Goal: Transaction & Acquisition: Purchase product/service

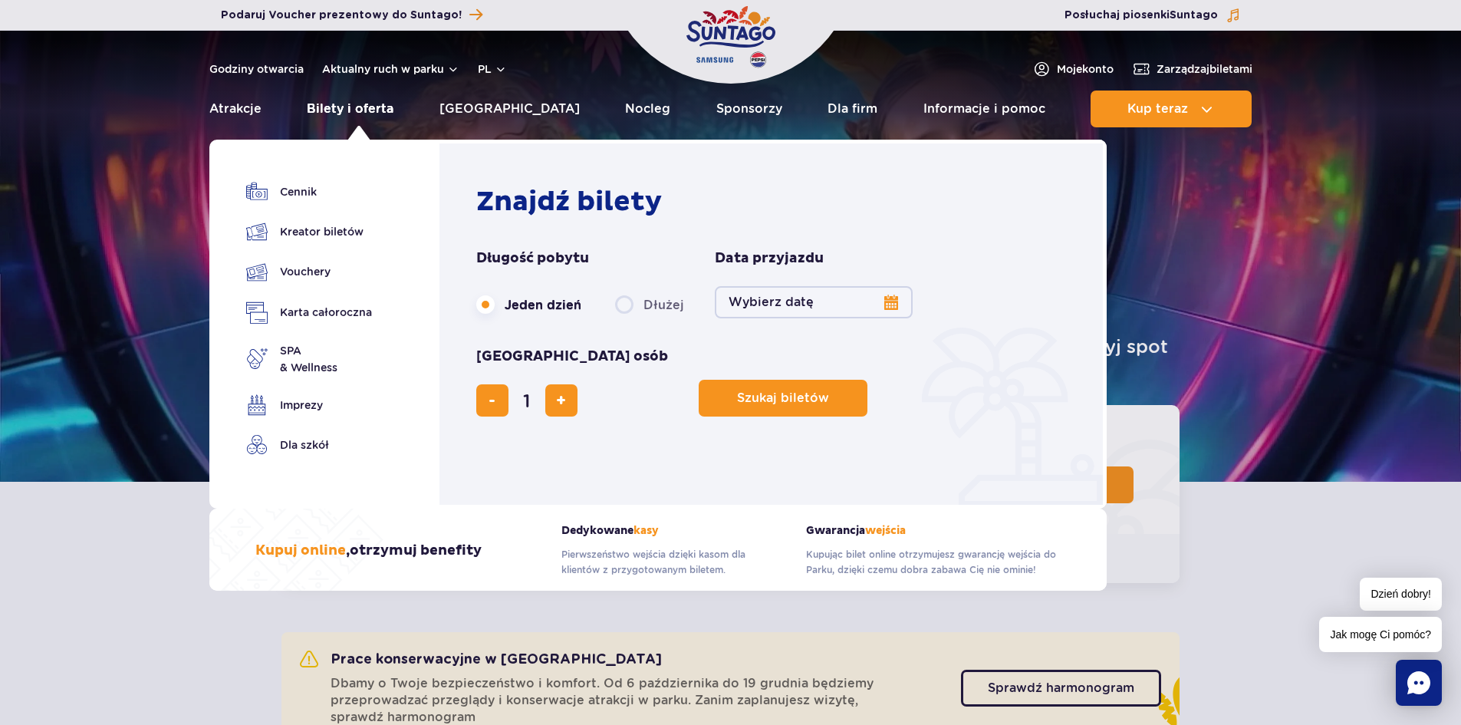
click at [360, 109] on link "Bilety i oferta" at bounding box center [350, 108] width 87 height 37
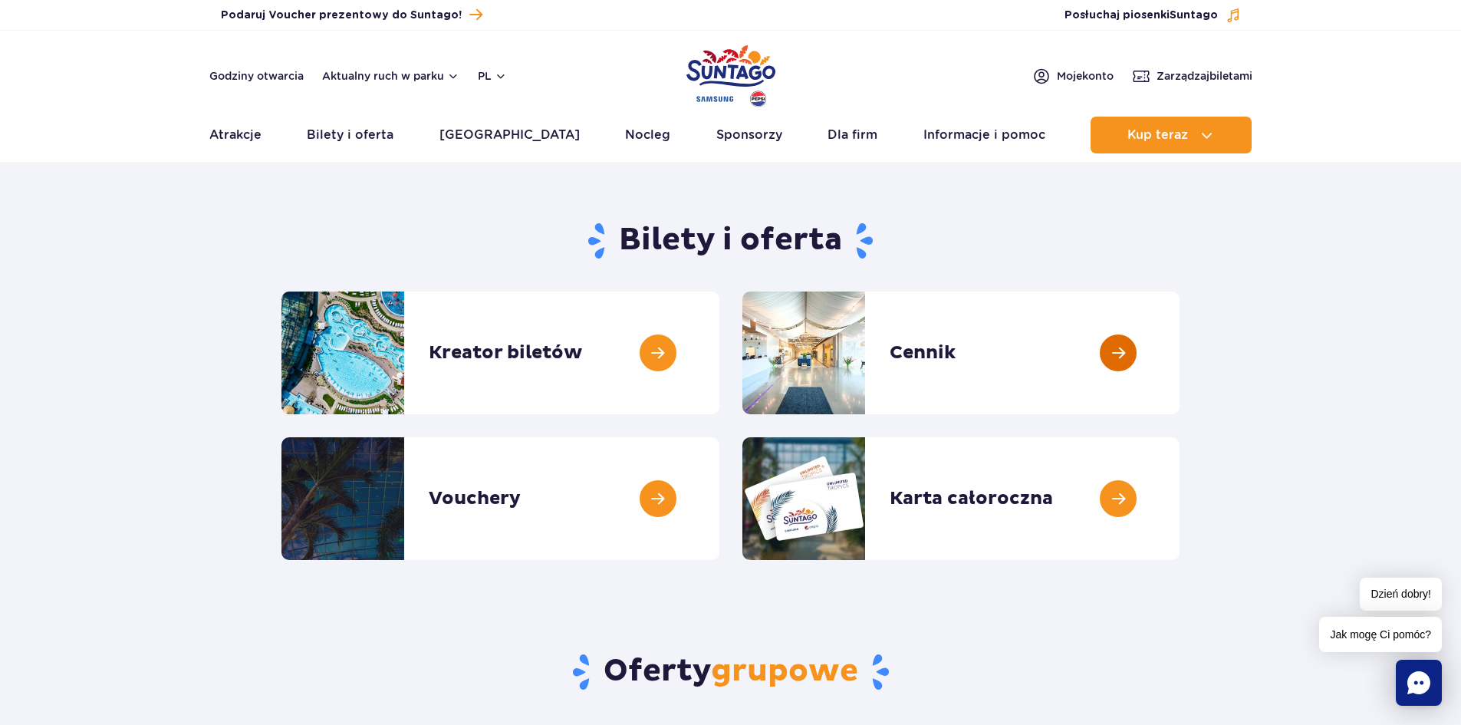
click at [1179, 346] on link at bounding box center [1179, 352] width 0 height 123
click at [1179, 352] on link at bounding box center [1179, 352] width 0 height 123
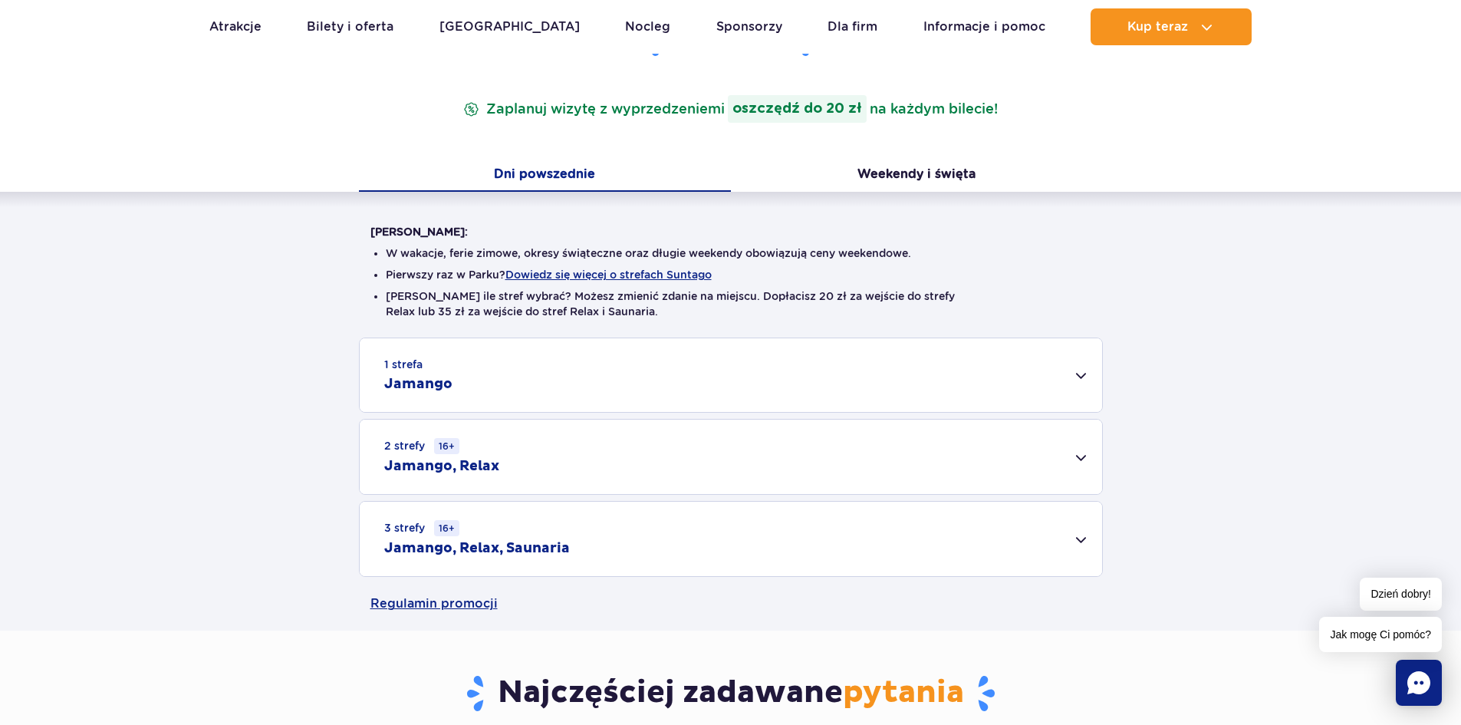
click at [1057, 450] on div "2 strefy 16+ Jamango, Relax" at bounding box center [731, 456] width 742 height 74
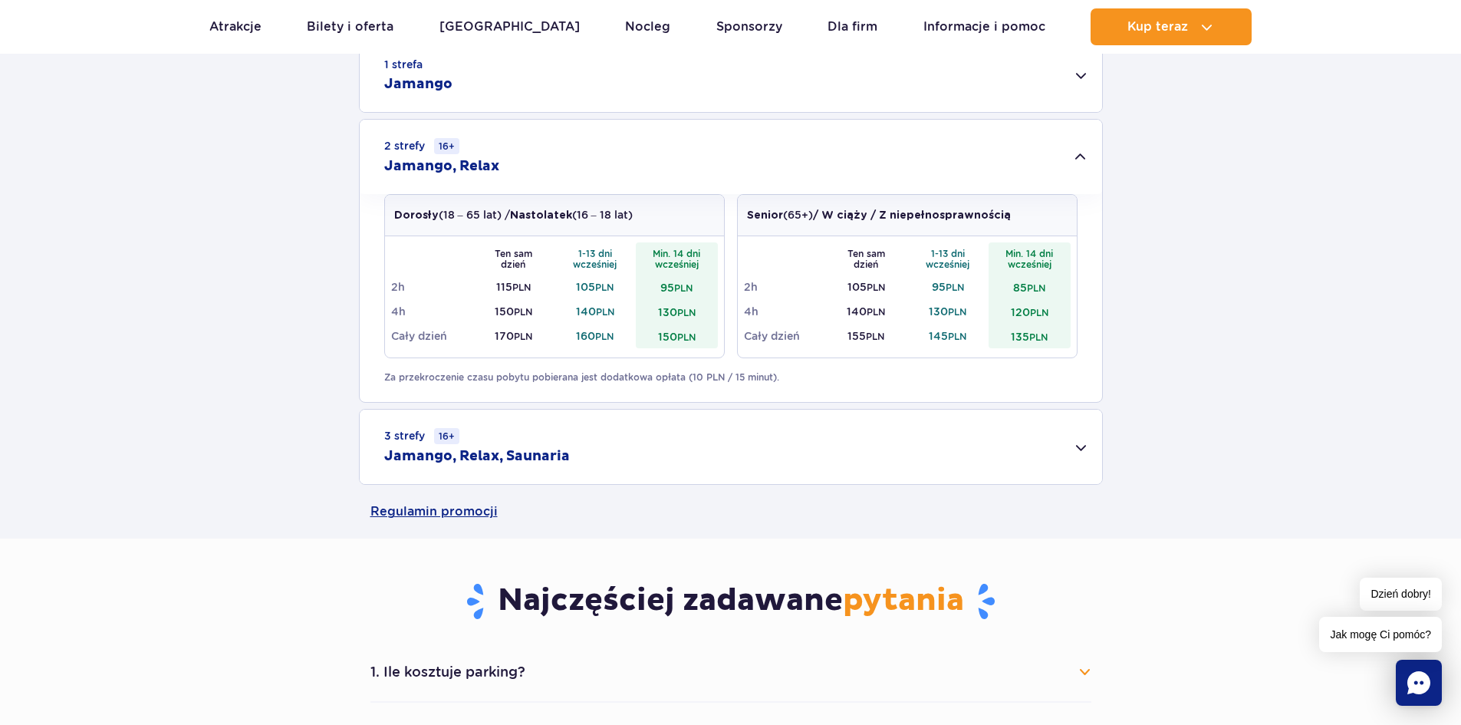
scroll to position [537, 0]
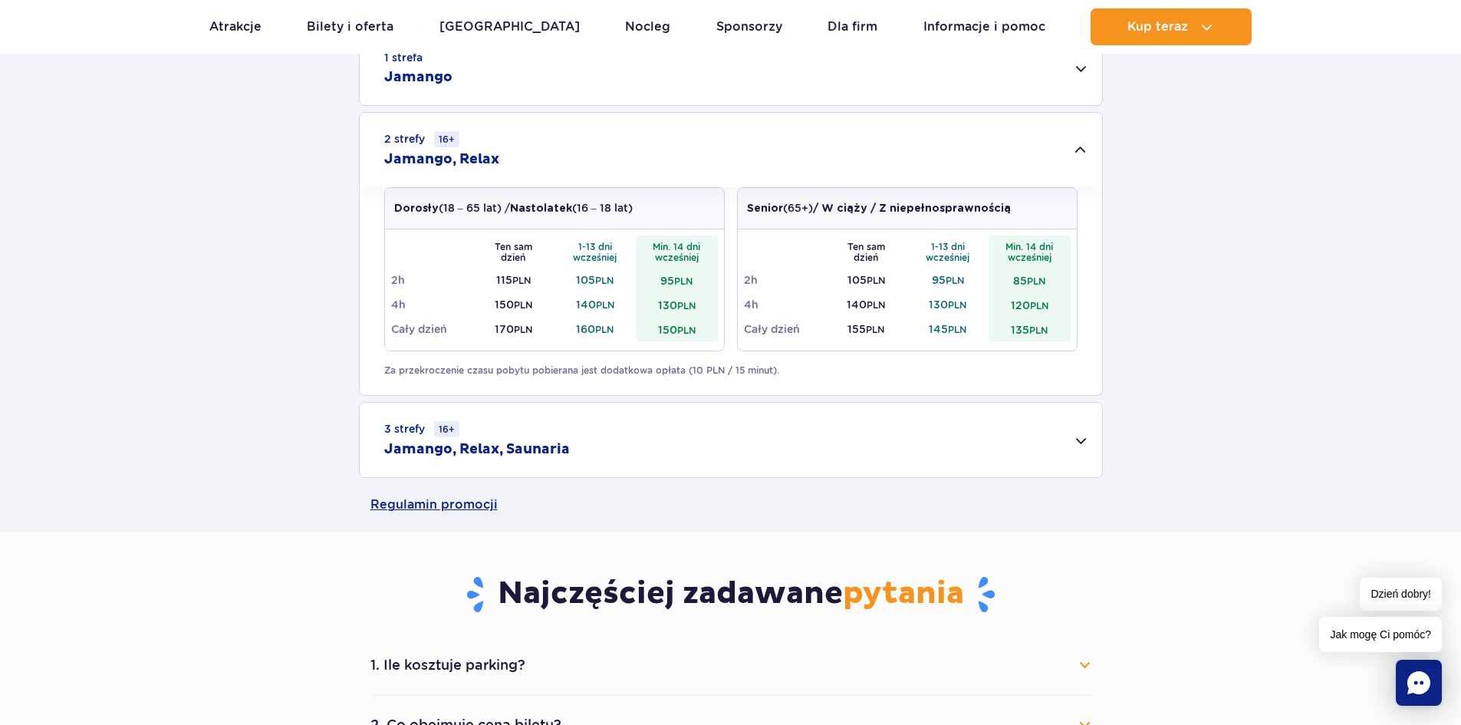
click at [1086, 441] on div "3 strefy 16+ Jamango, Relax, Saunaria" at bounding box center [731, 440] width 742 height 74
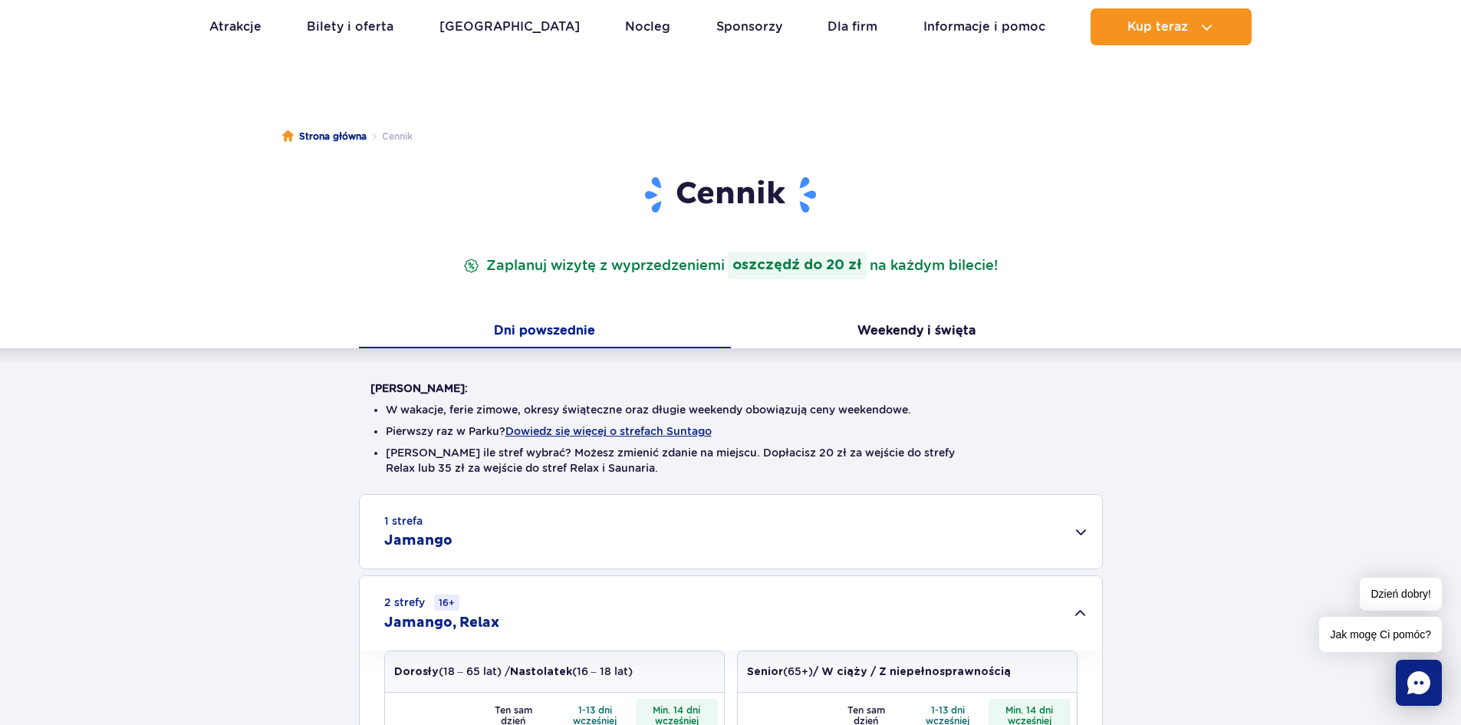
scroll to position [0, 0]
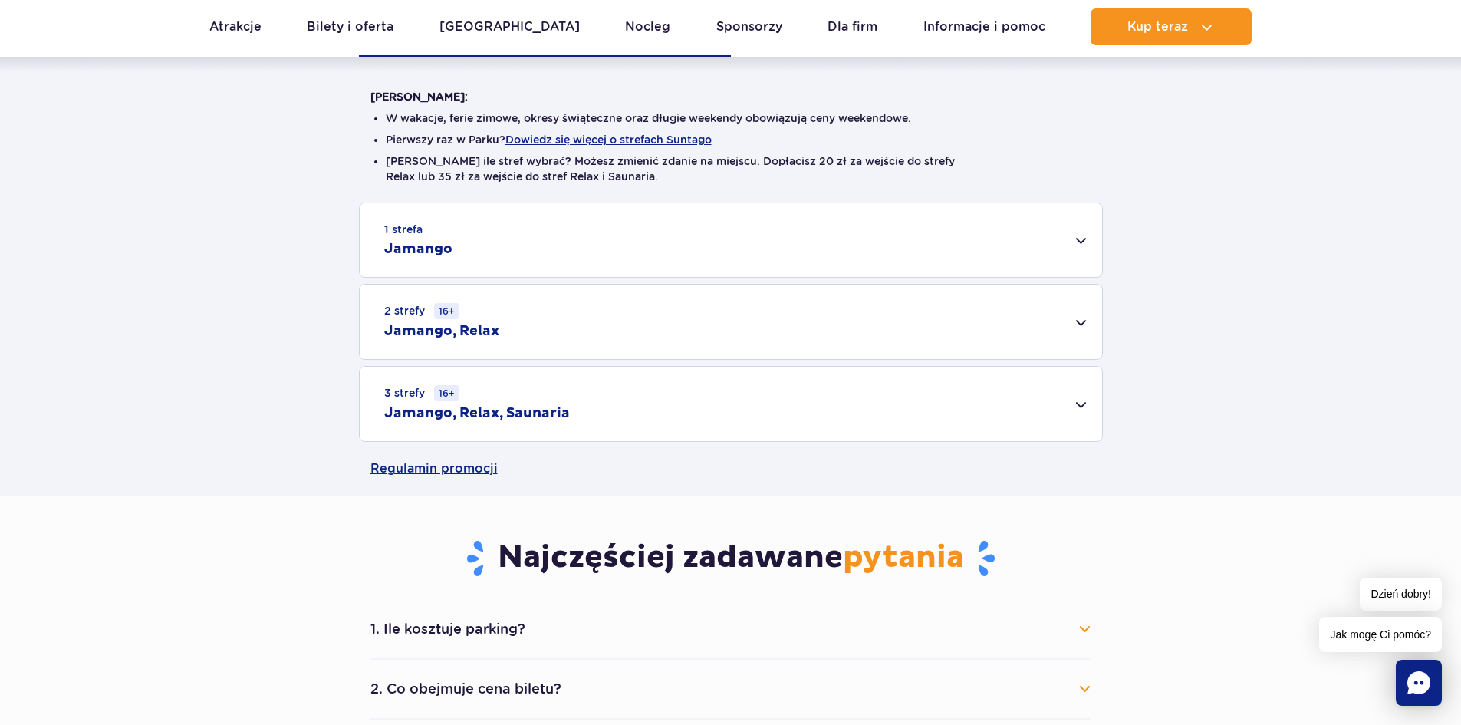
scroll to position [230, 0]
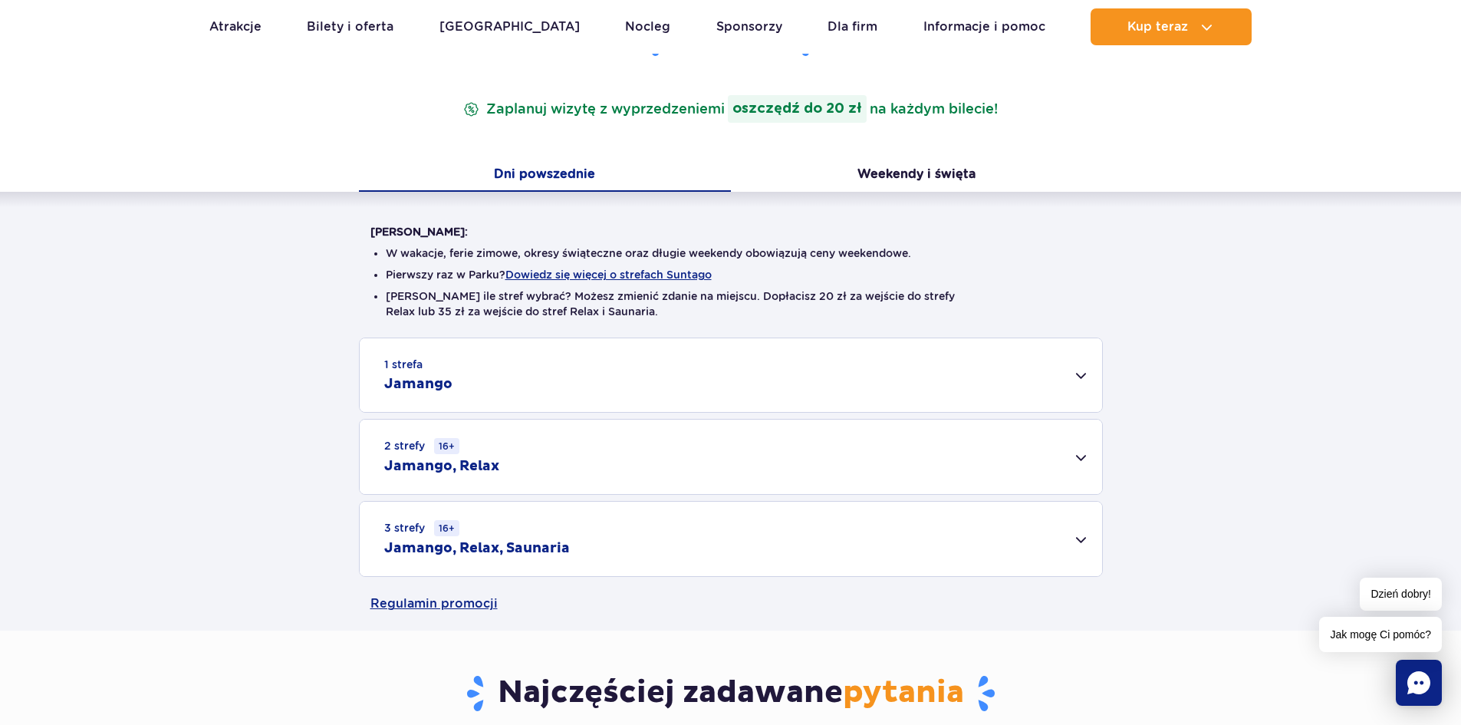
click at [1072, 377] on div "1 strefa Jamango" at bounding box center [731, 375] width 742 height 74
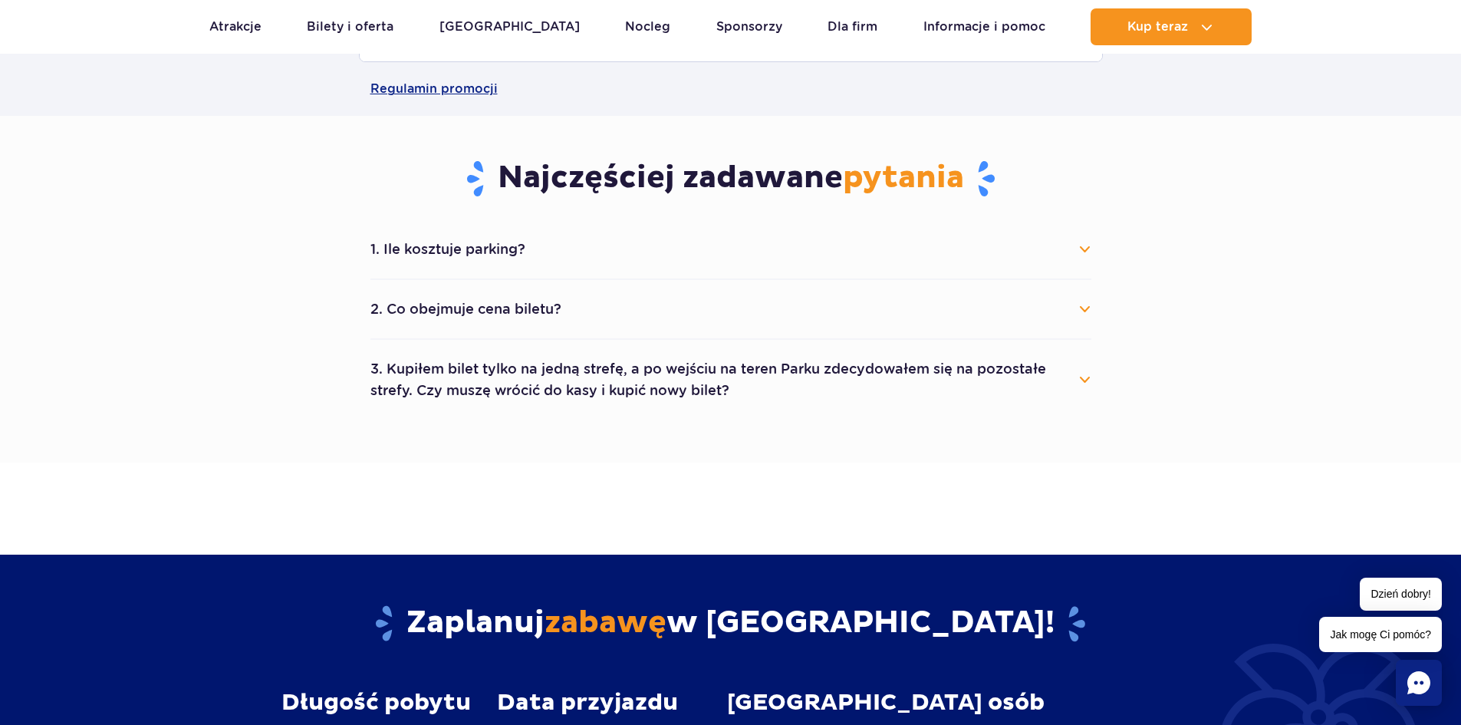
scroll to position [1534, 0]
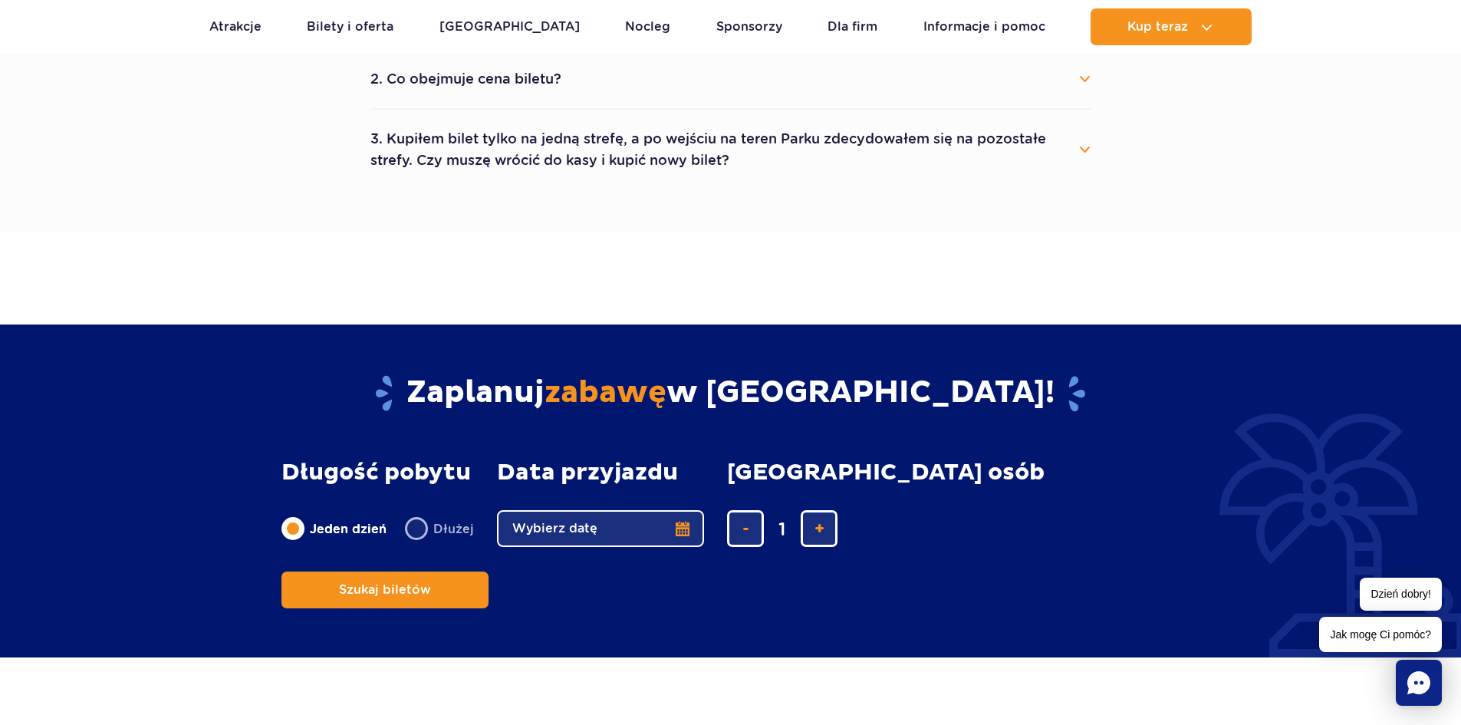
click at [1073, 79] on button "2. Co obejmuje cena biletu?" at bounding box center [730, 79] width 721 height 34
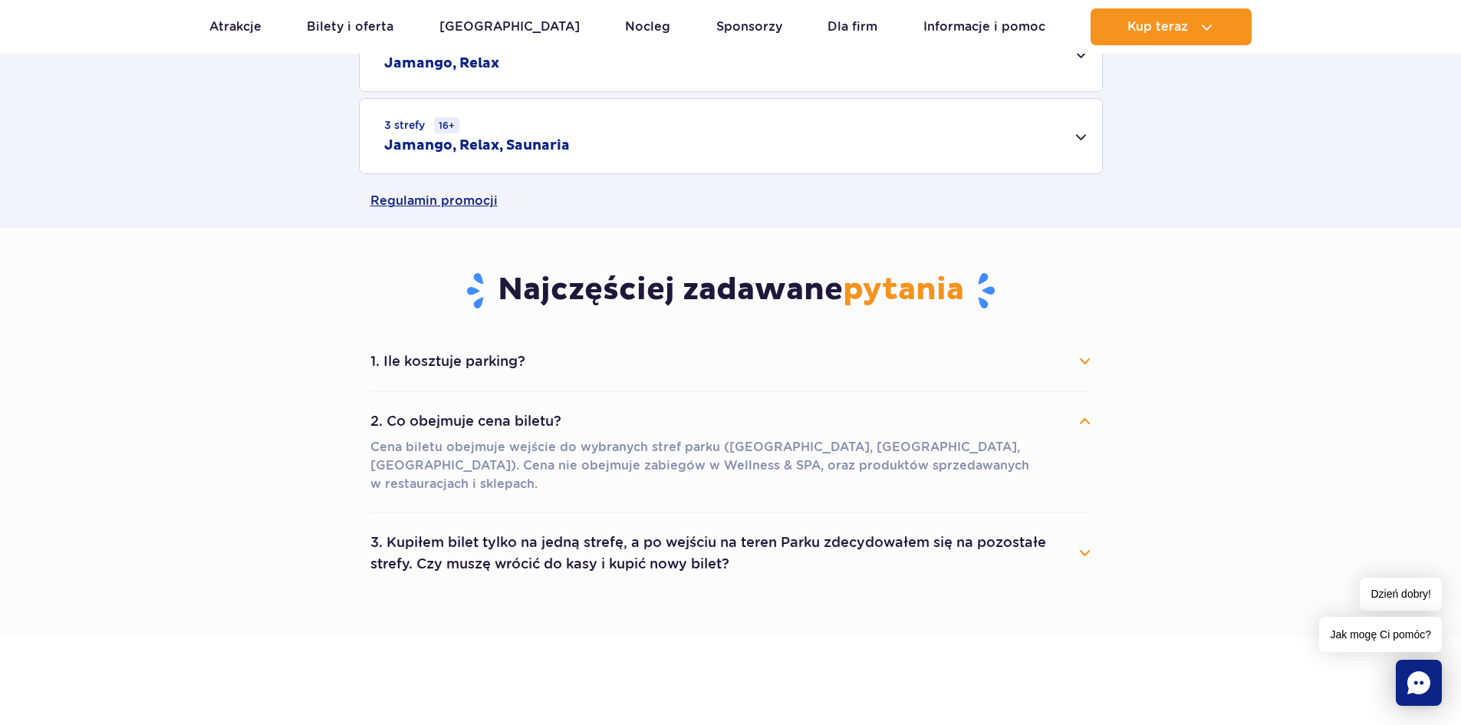
scroll to position [1074, 0]
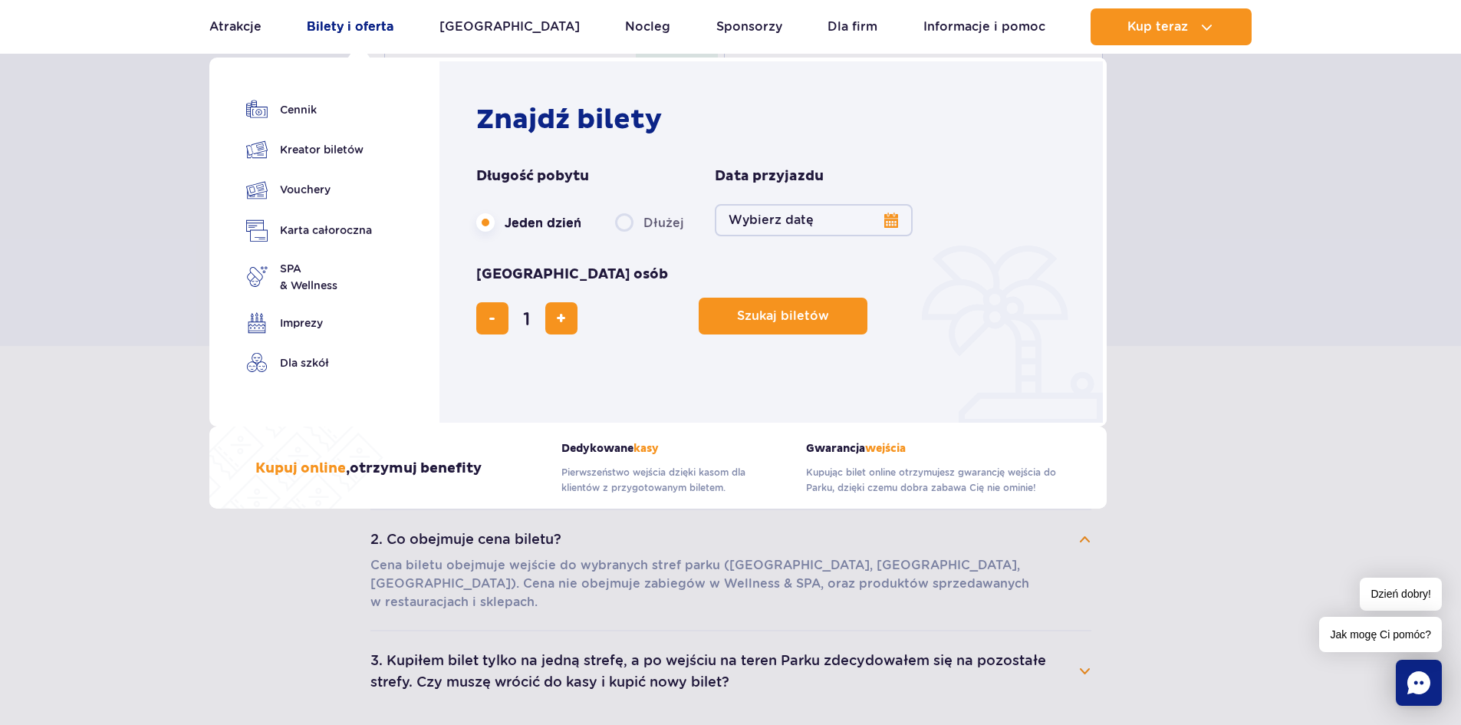
click at [348, 21] on link "Bilety i oferta" at bounding box center [350, 26] width 87 height 37
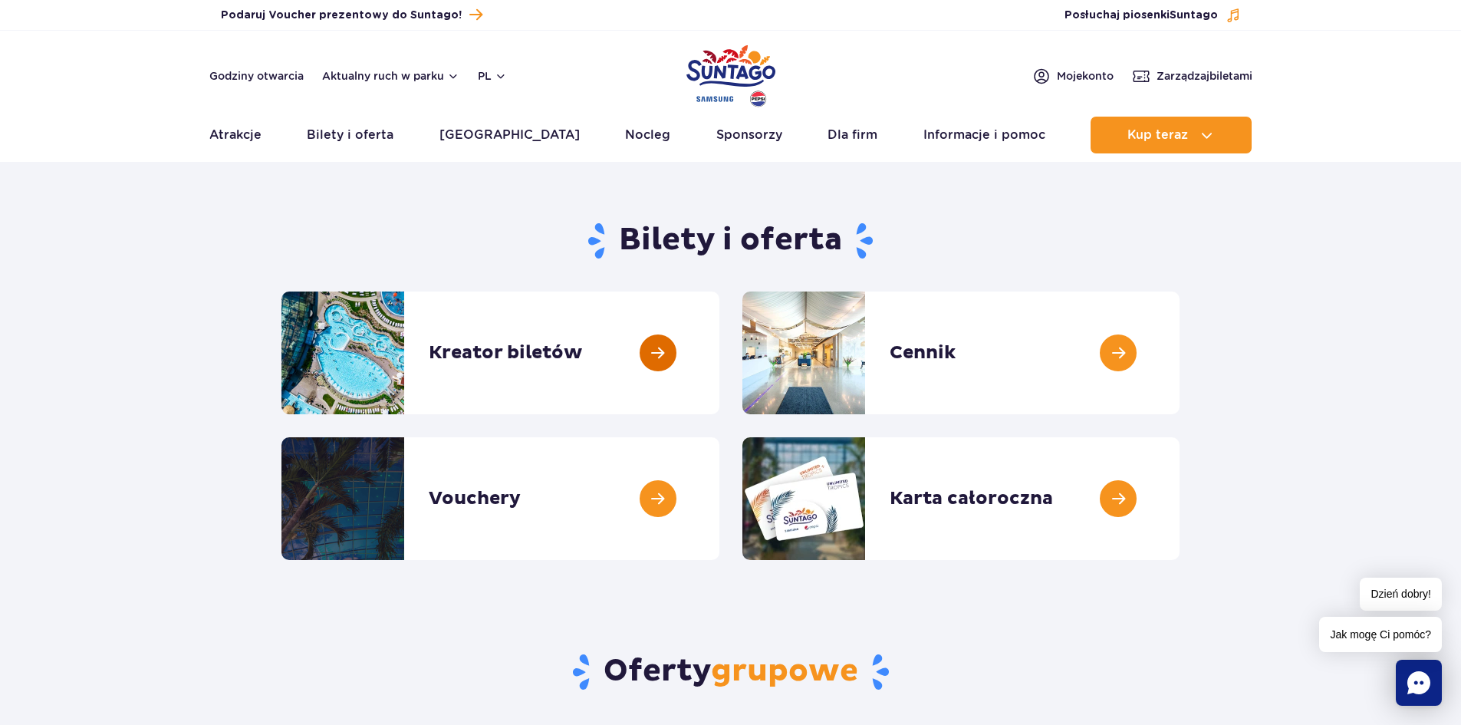
click at [719, 350] on link at bounding box center [719, 352] width 0 height 123
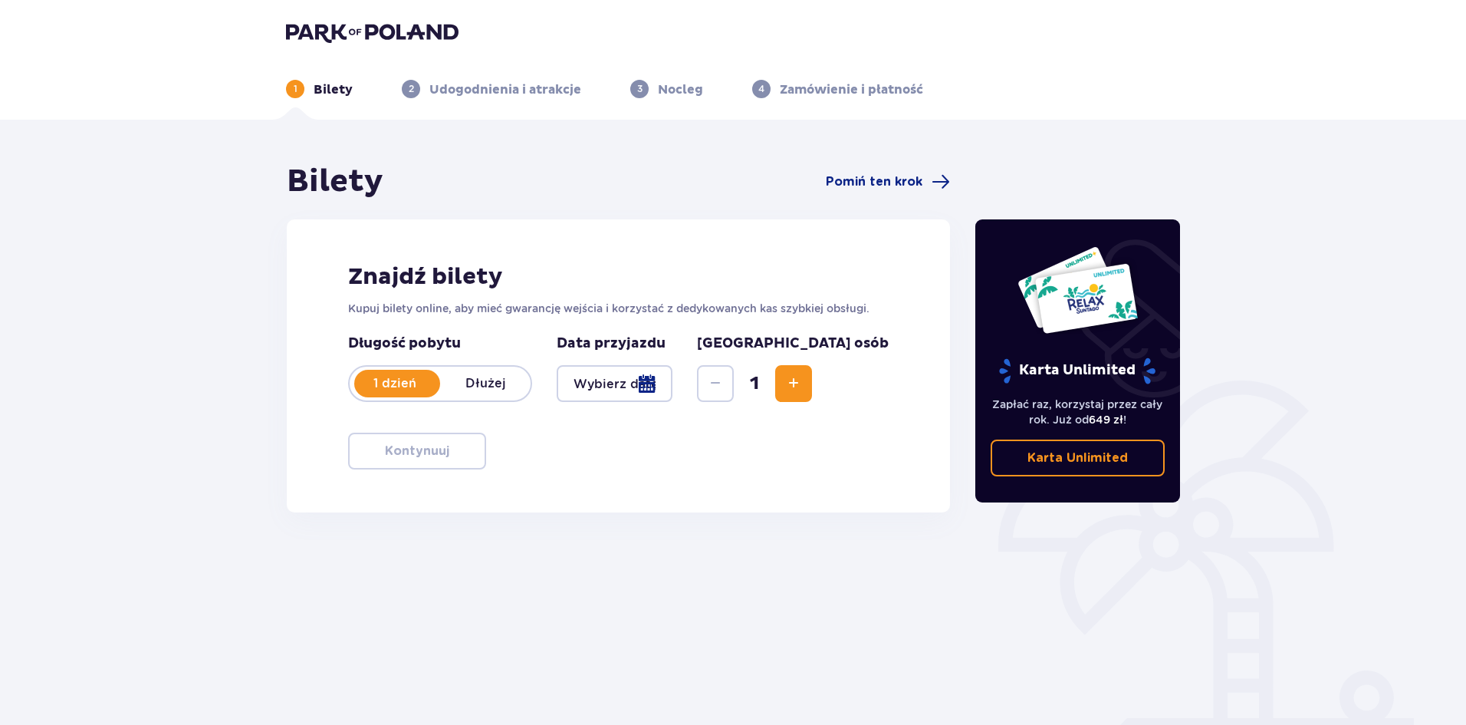
click at [637, 383] on div at bounding box center [615, 383] width 116 height 37
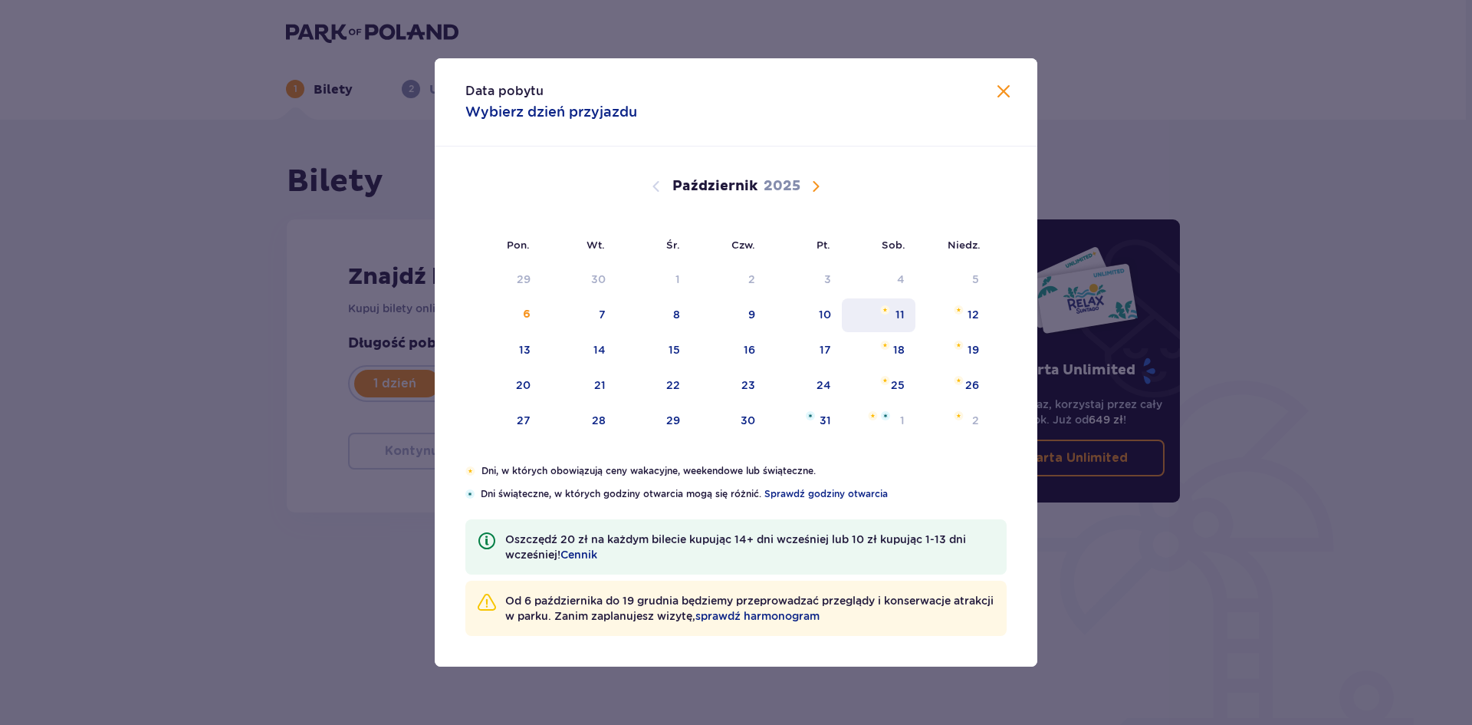
click at [897, 307] on div "11" at bounding box center [900, 314] width 9 height 15
type input "[DATE]"
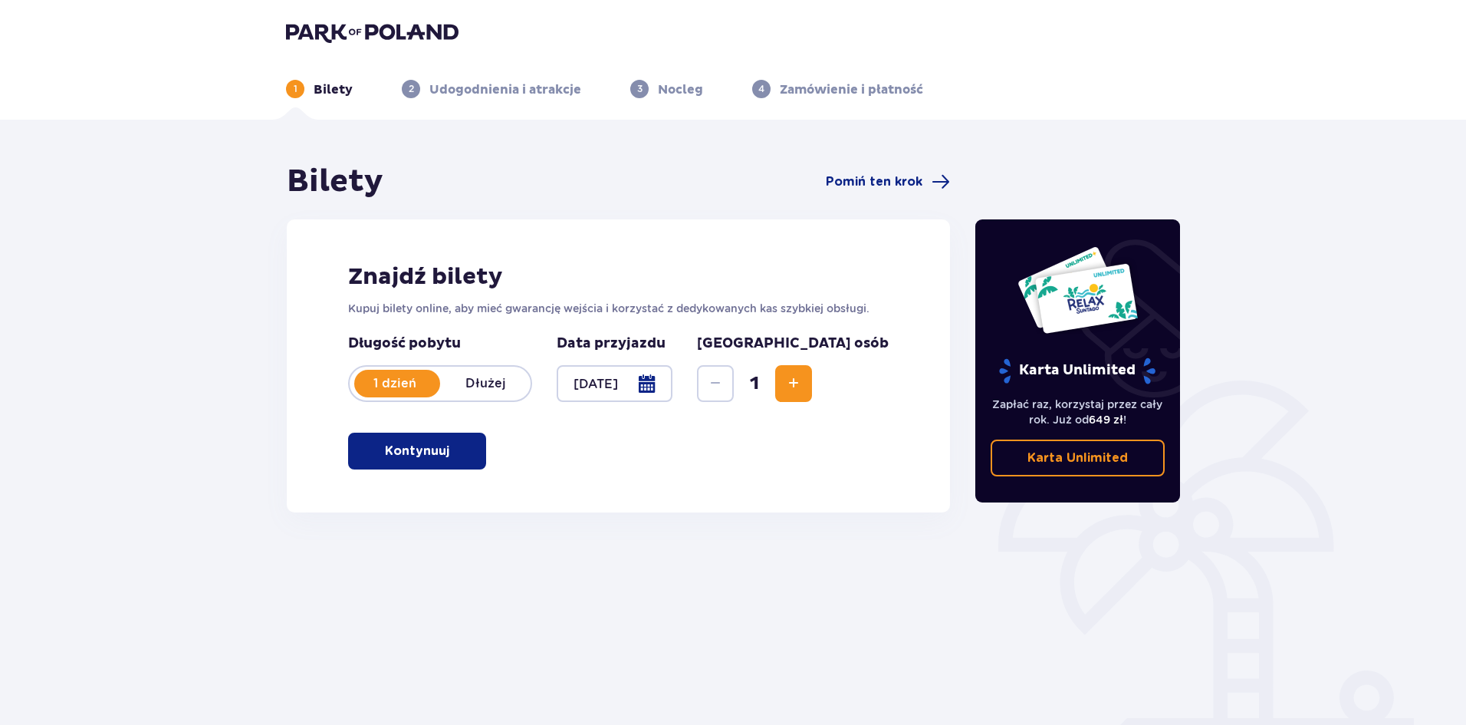
click at [436, 450] on p "Kontynuuj" at bounding box center [417, 450] width 64 height 17
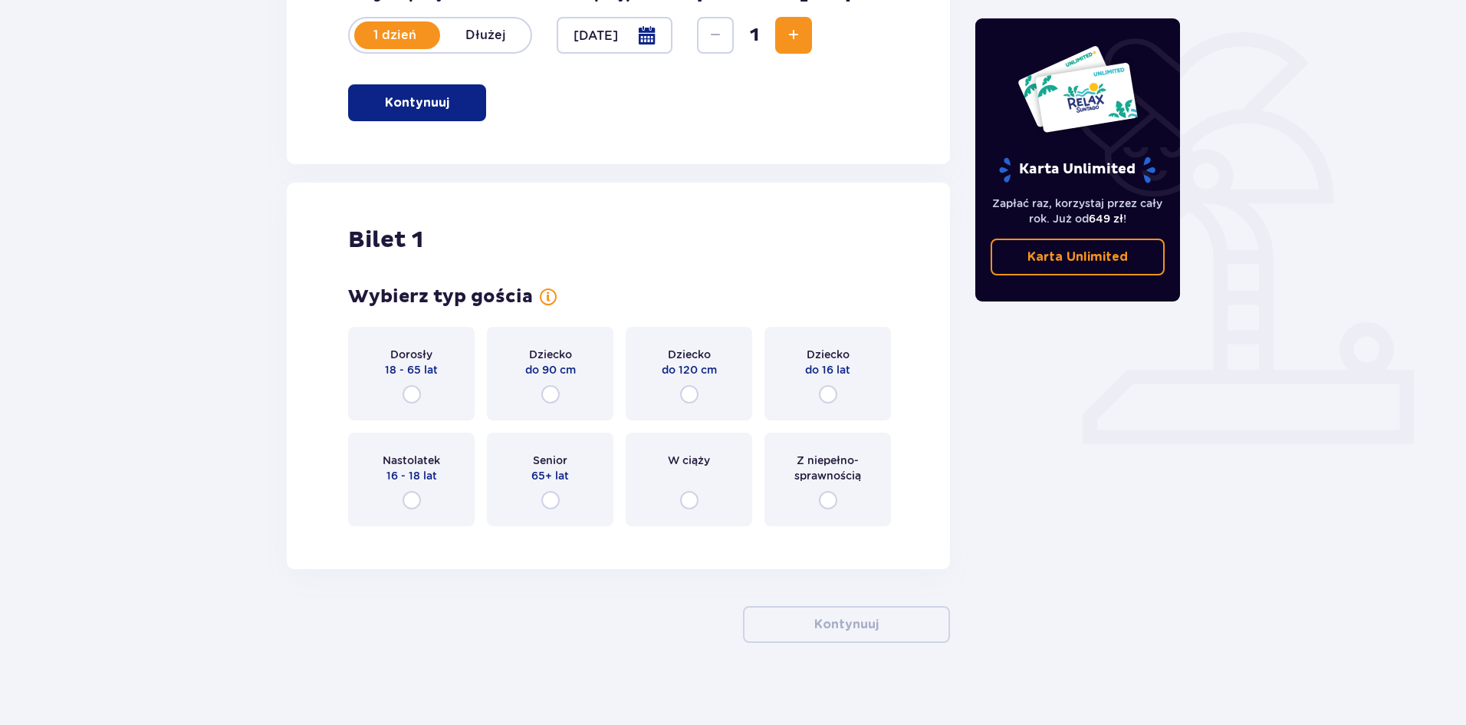
scroll to position [358, 0]
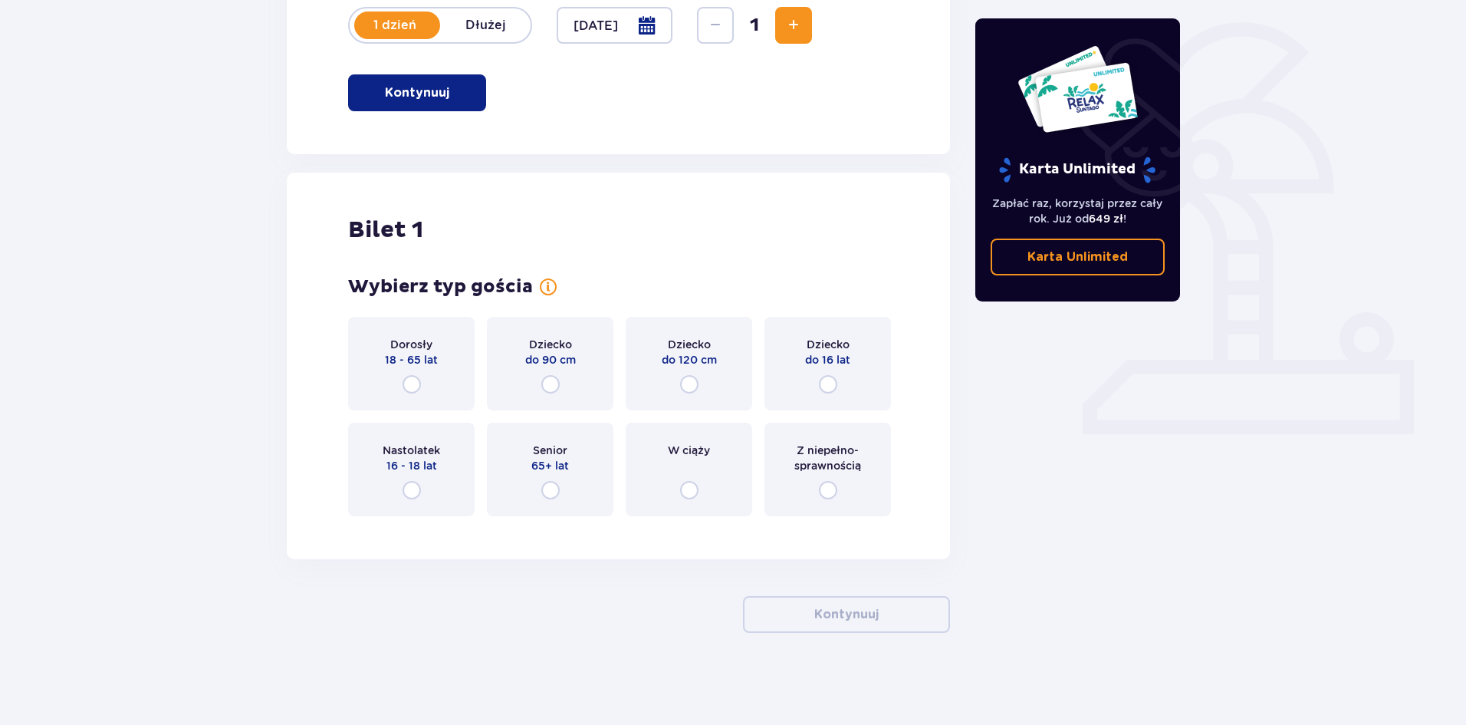
click at [412, 383] on input "radio" at bounding box center [412, 384] width 18 height 18
radio input "true"
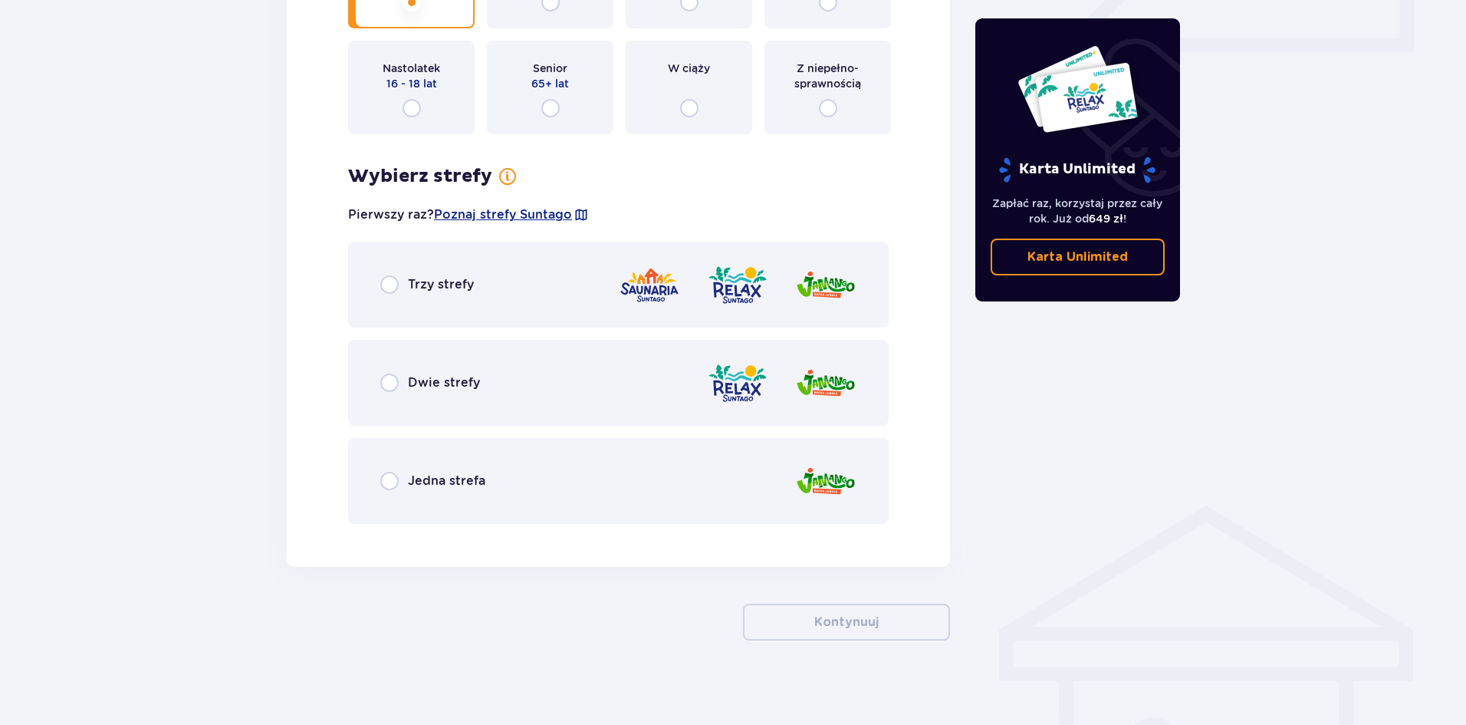
scroll to position [748, 0]
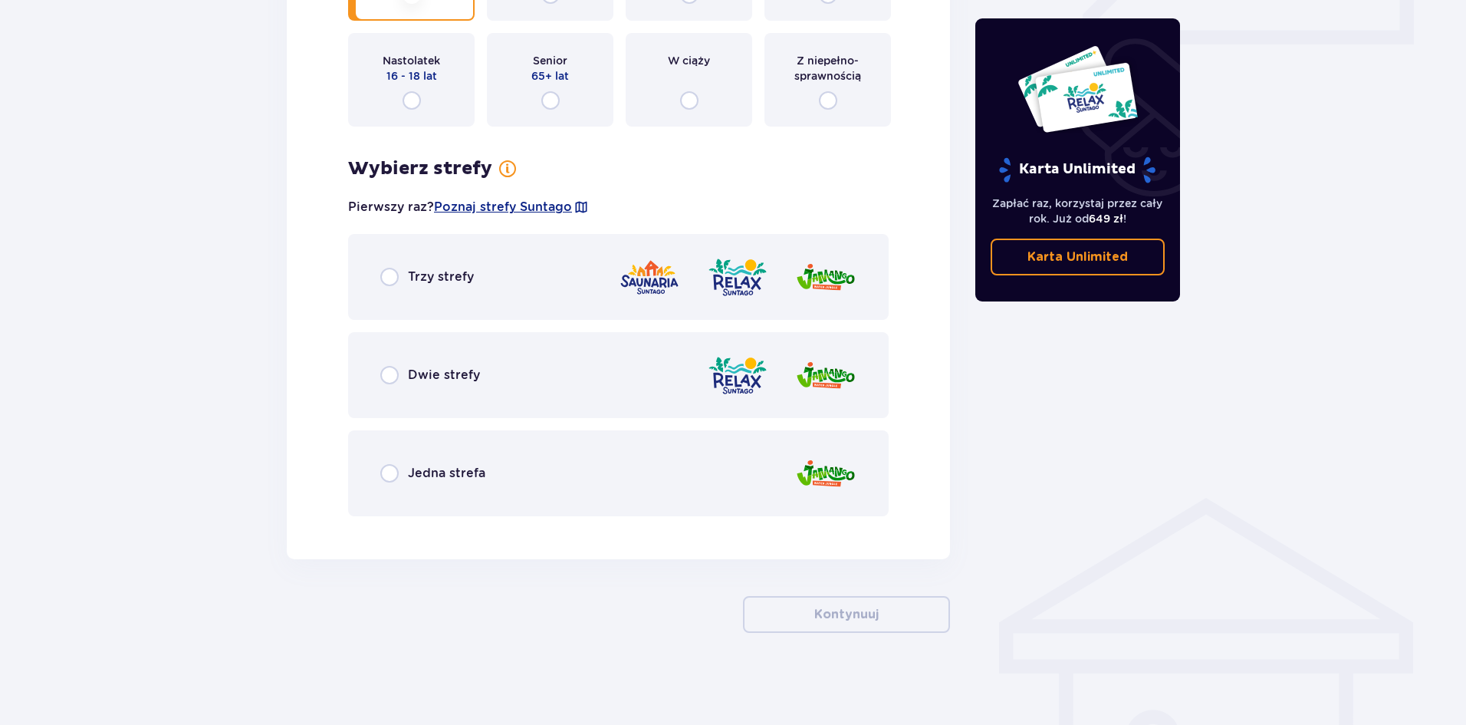
click at [385, 376] on input "radio" at bounding box center [389, 375] width 18 height 18
radio input "true"
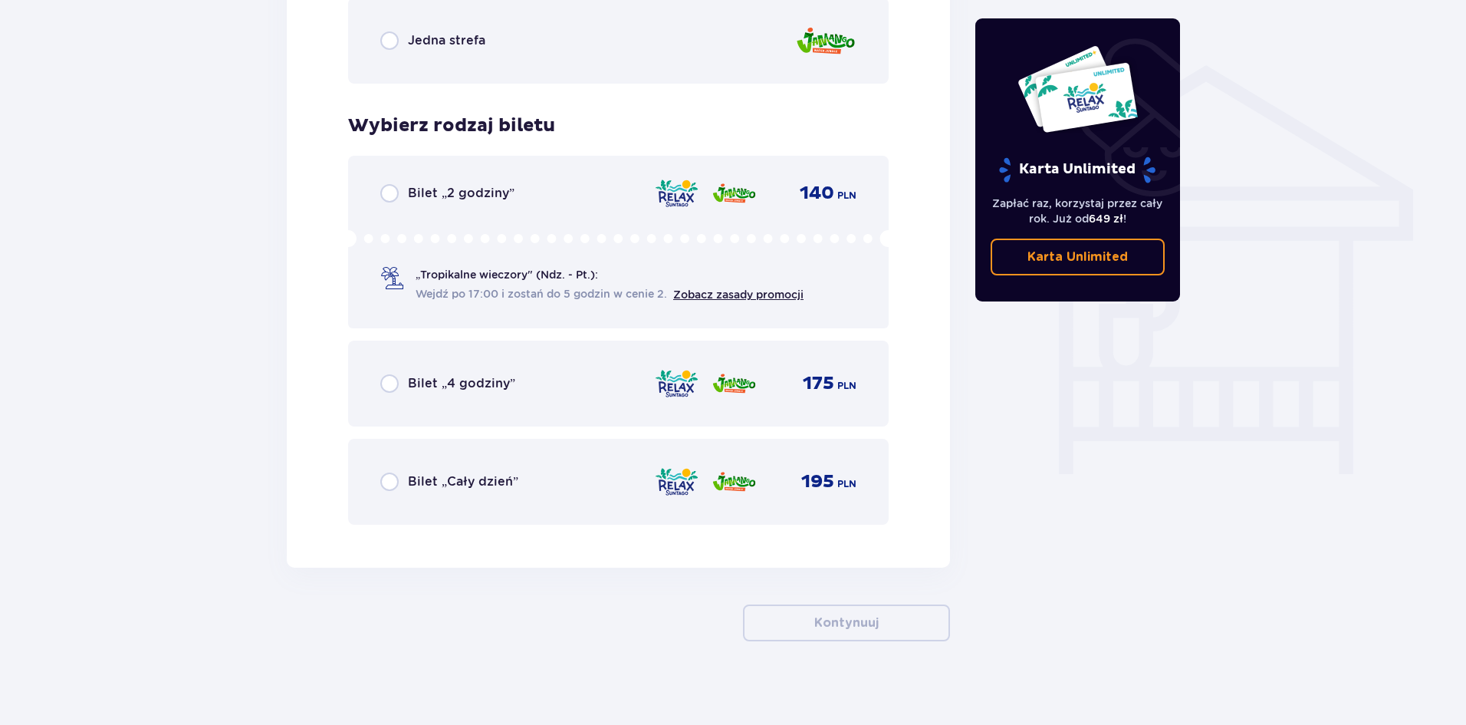
scroll to position [1189, 0]
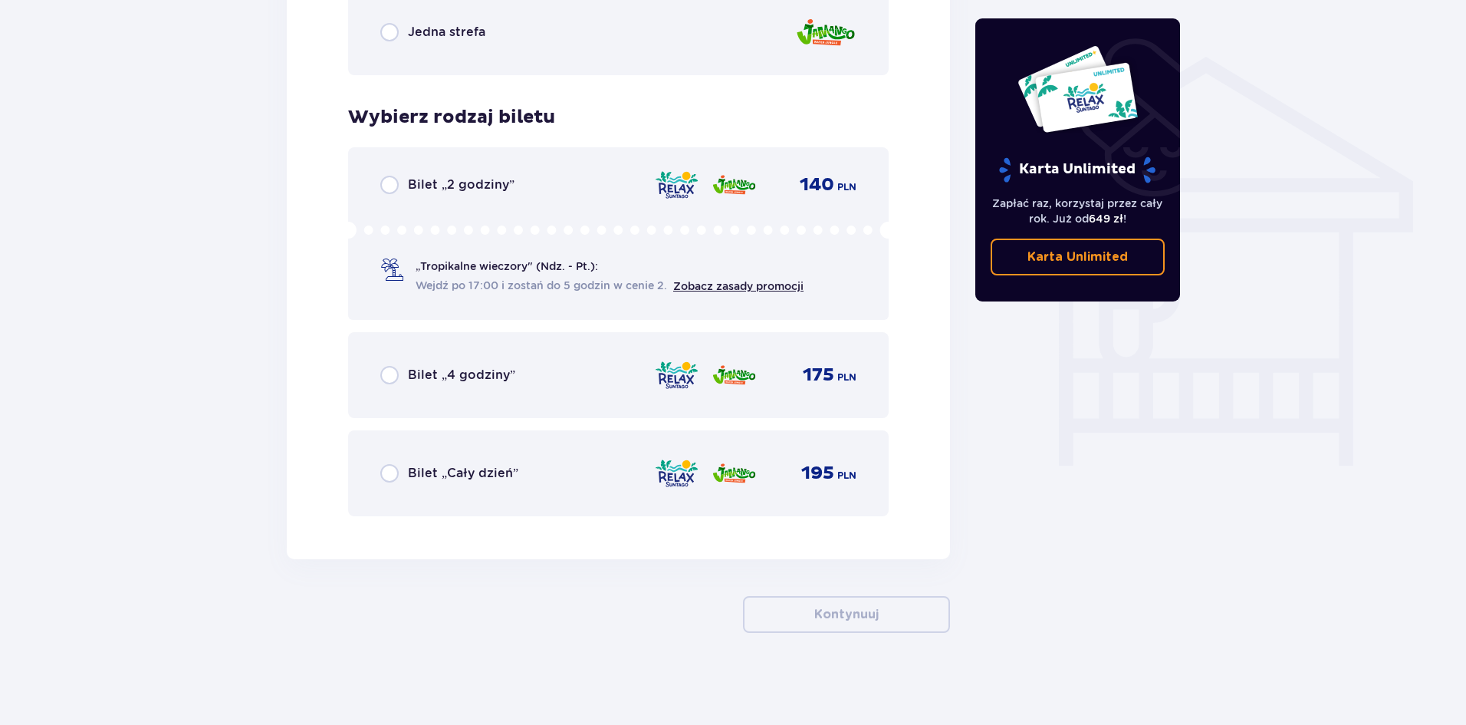
click at [378, 469] on div "Bilet „Cały dzień” 195 PLN" at bounding box center [618, 473] width 541 height 86
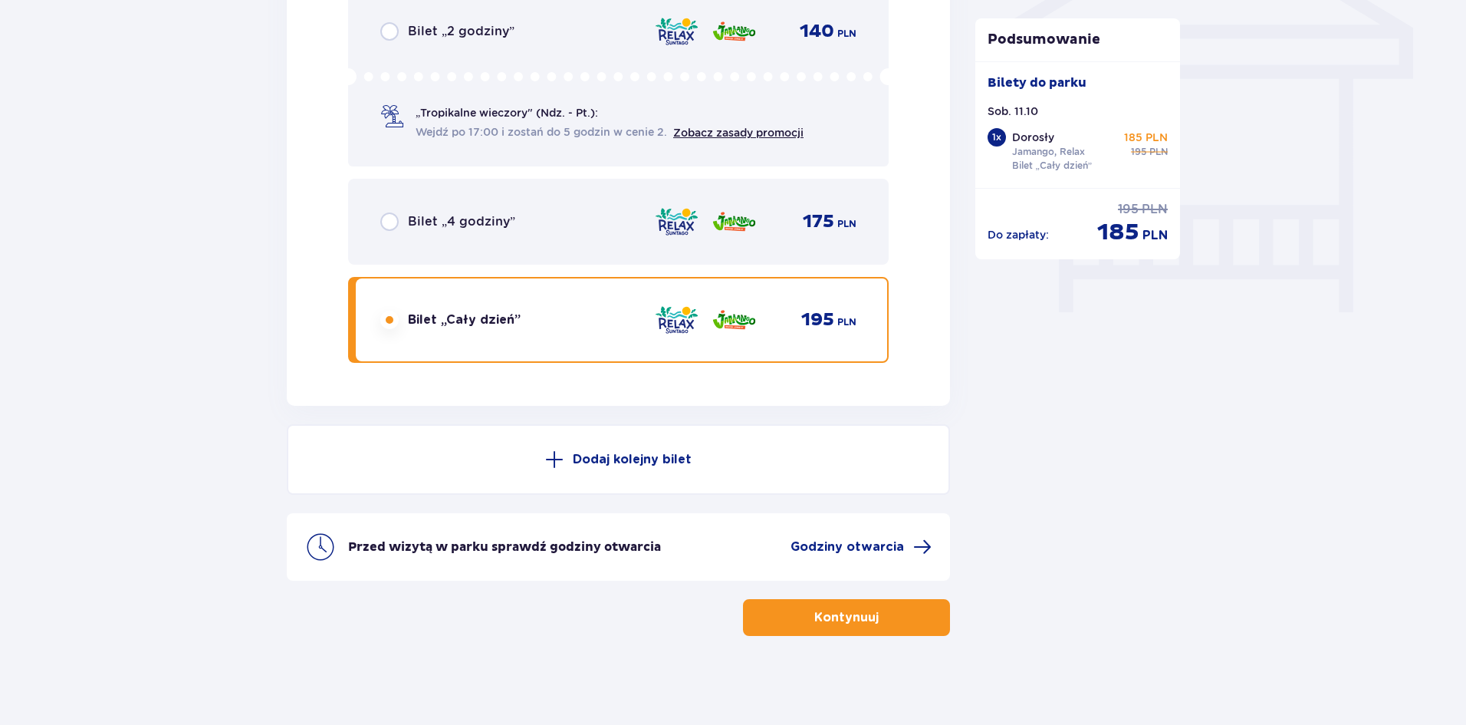
scroll to position [1345, 0]
